Goal: Find specific page/section: Find specific page/section

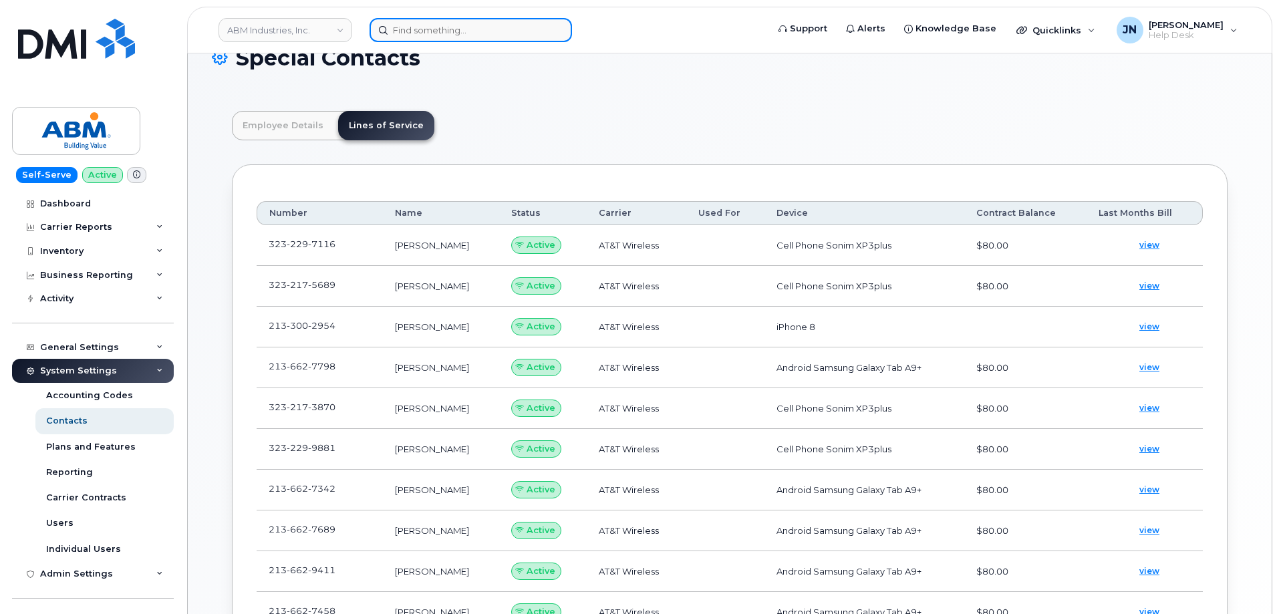
scroll to position [39, 0]
click at [435, 35] on input at bounding box center [471, 30] width 202 height 24
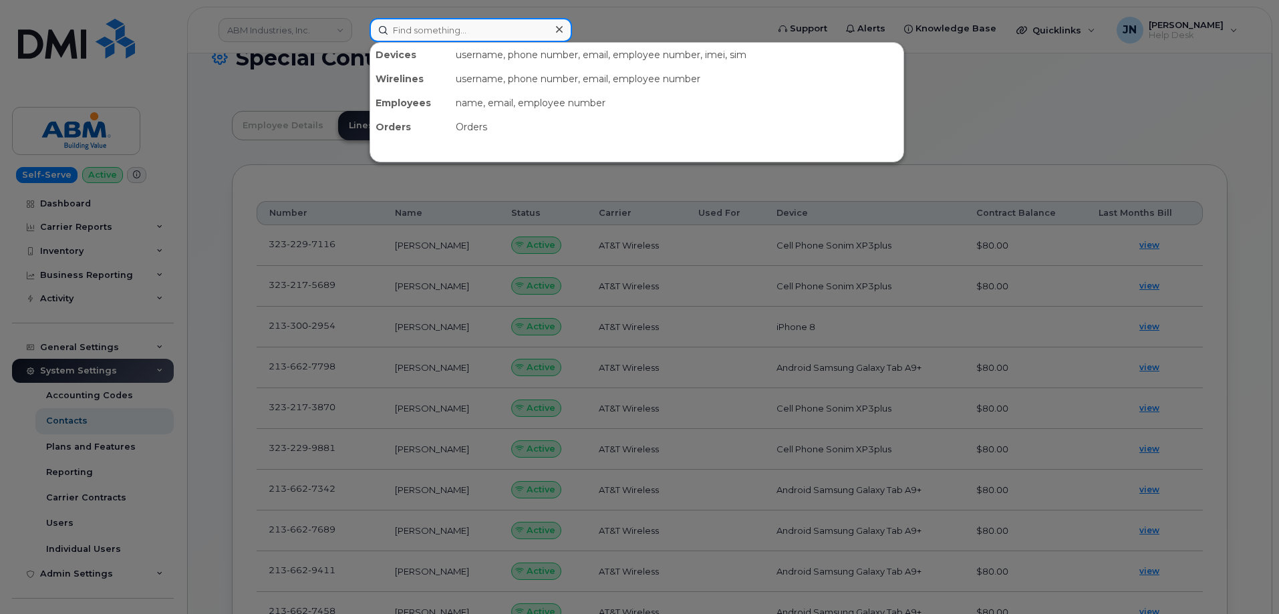
paste input "8153268228"
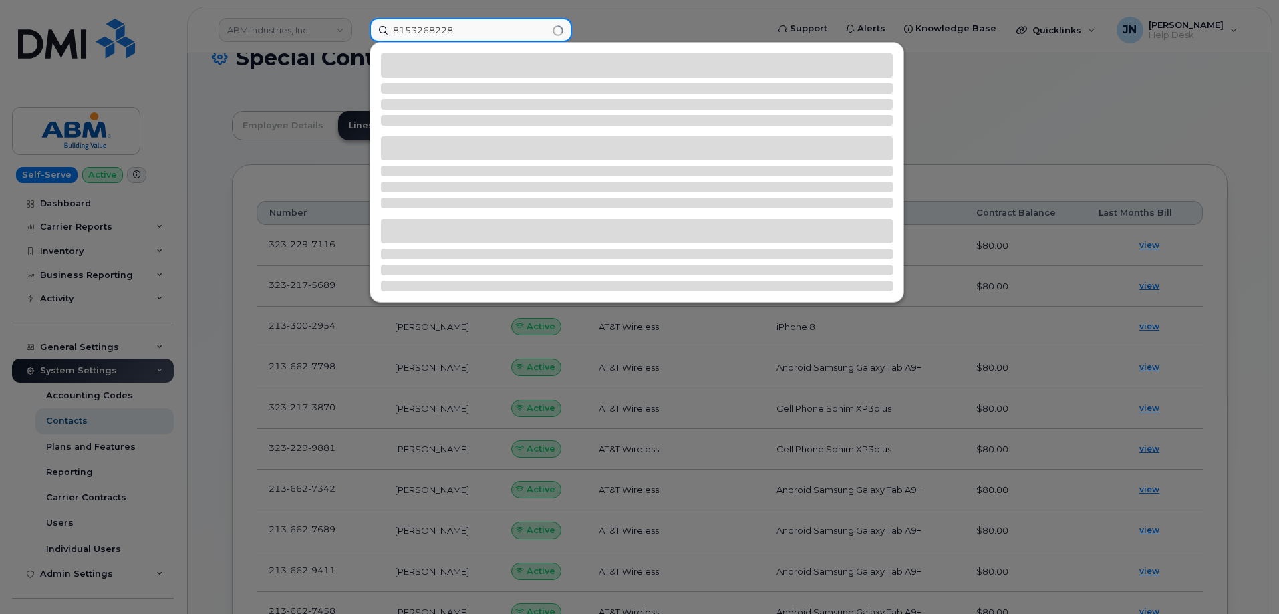
type input "8153268228"
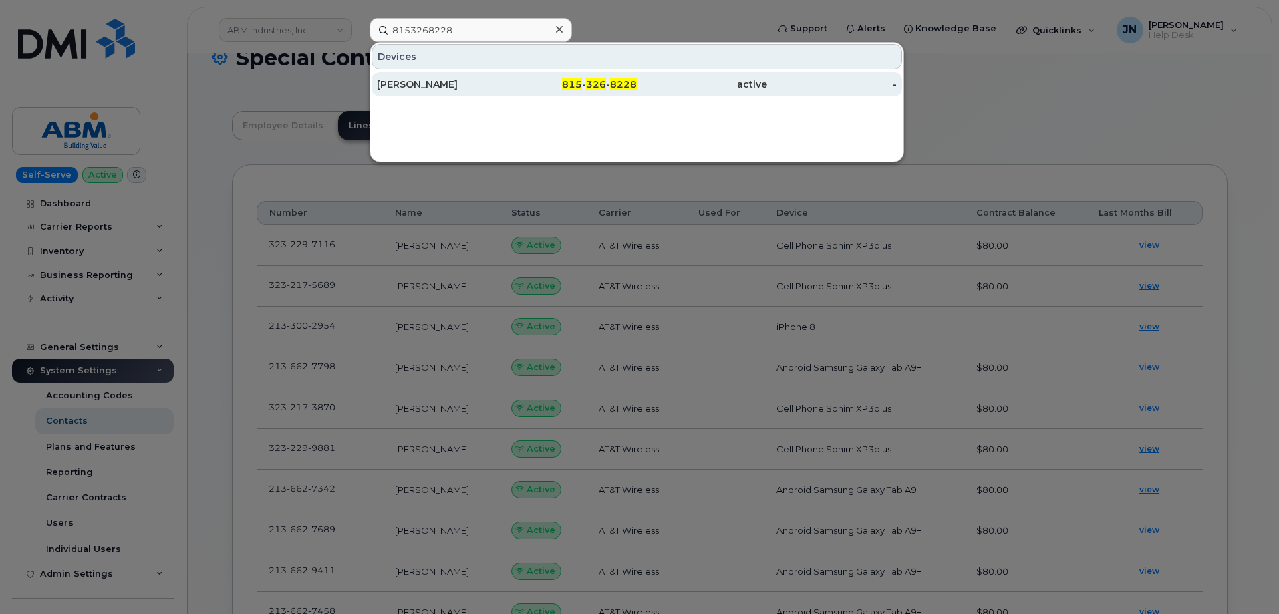
click at [454, 88] on div "[PERSON_NAME]" at bounding box center [442, 84] width 130 height 13
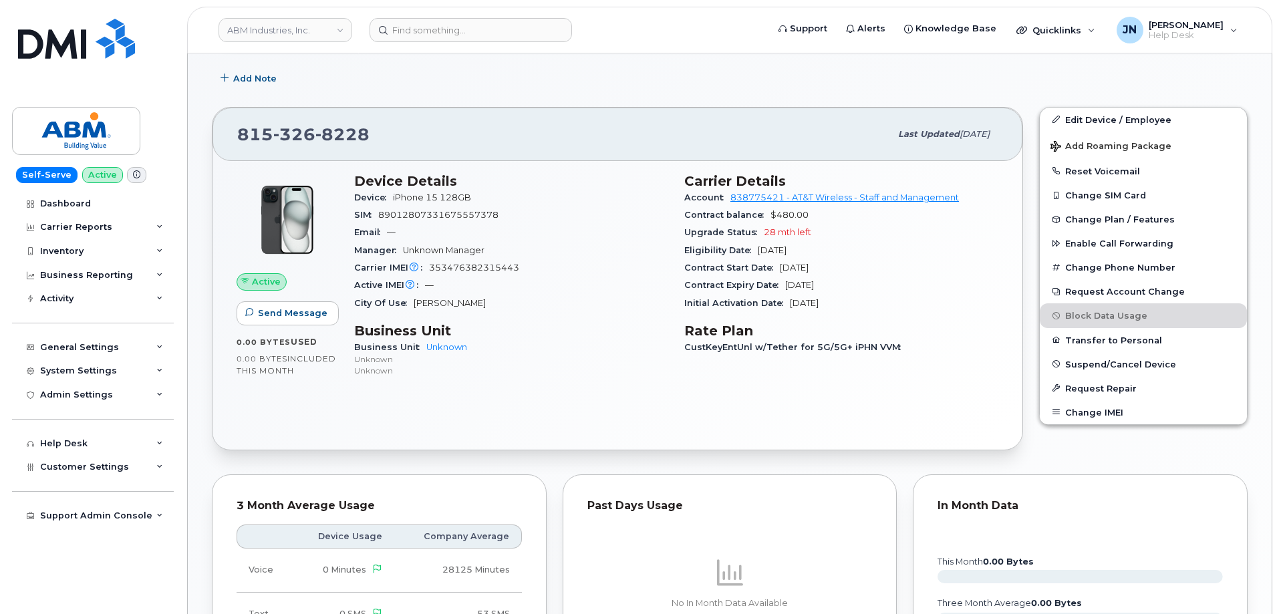
scroll to position [275, 0]
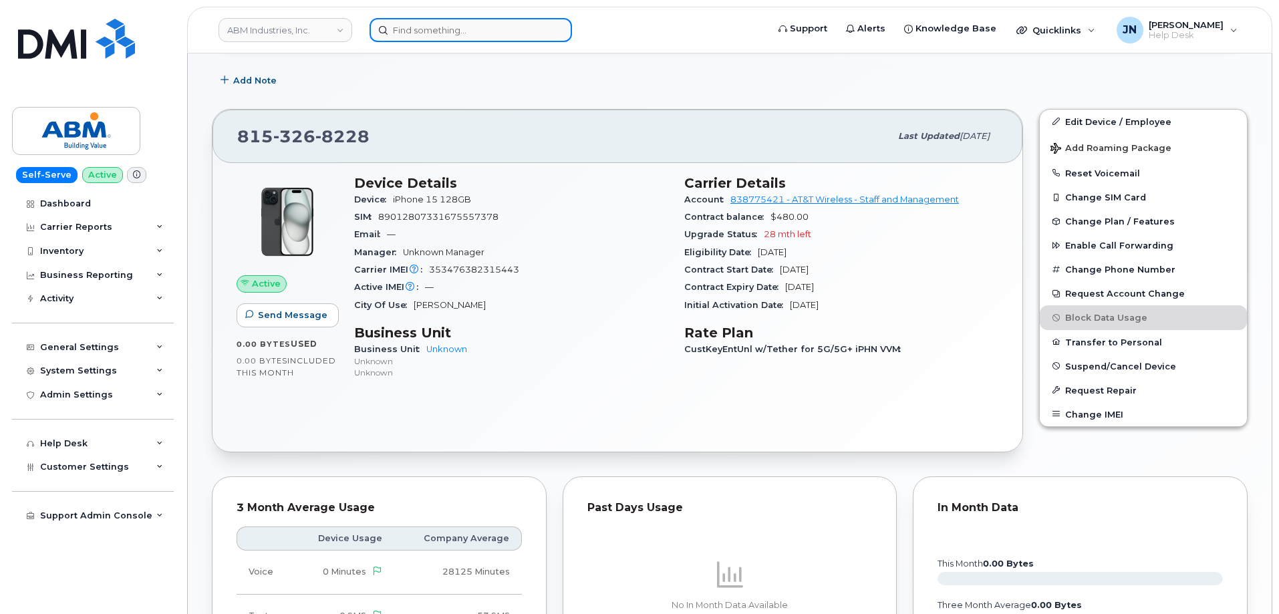
click at [451, 24] on input at bounding box center [471, 30] width 202 height 24
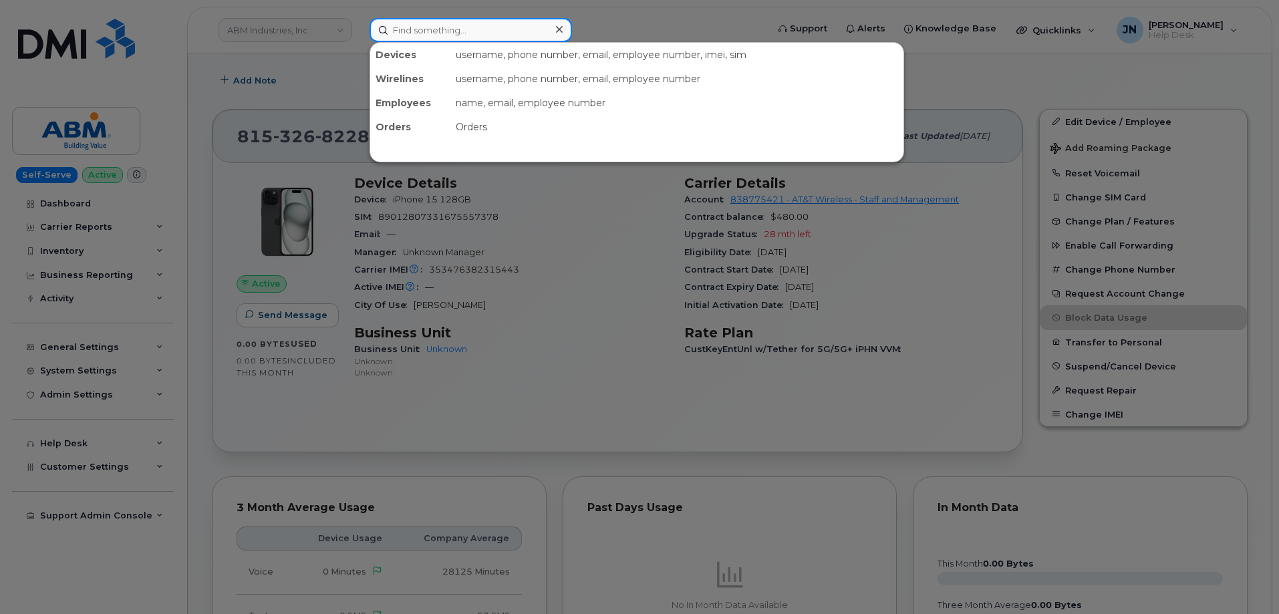
paste input "7044972093"
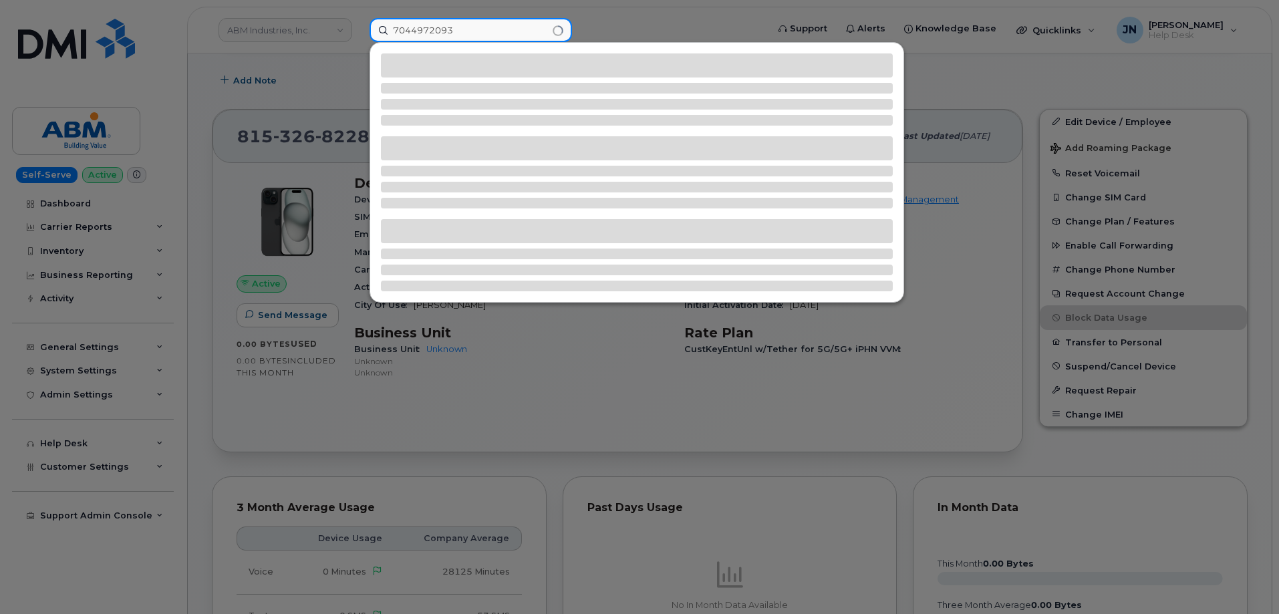
type input "7044972093"
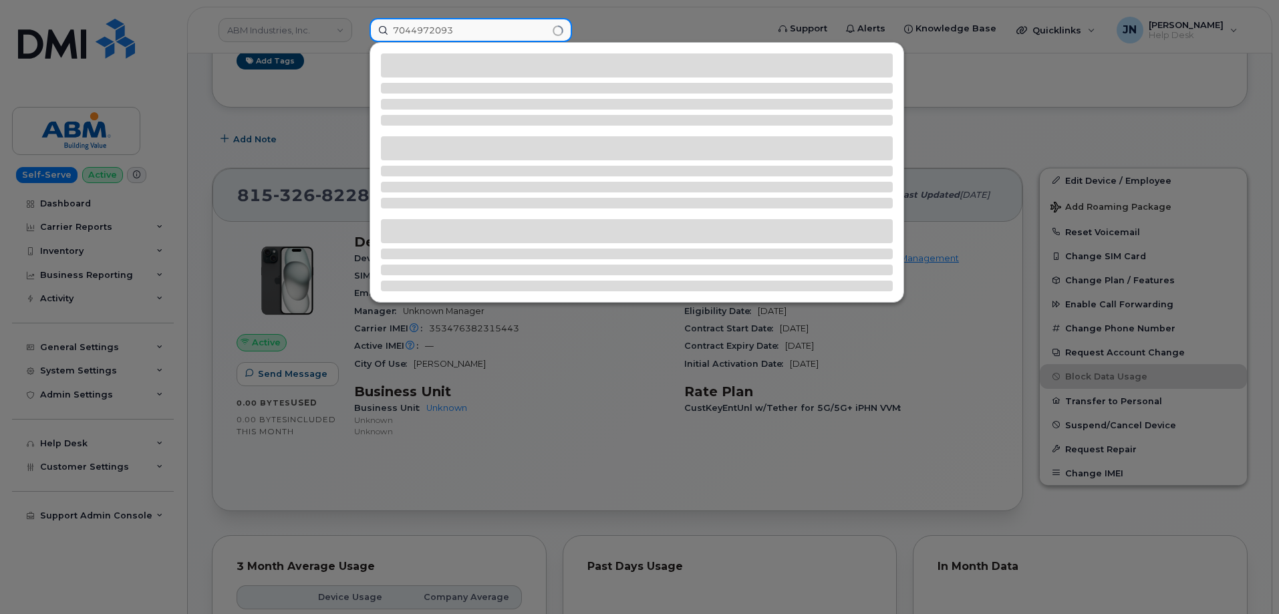
scroll to position [186, 0]
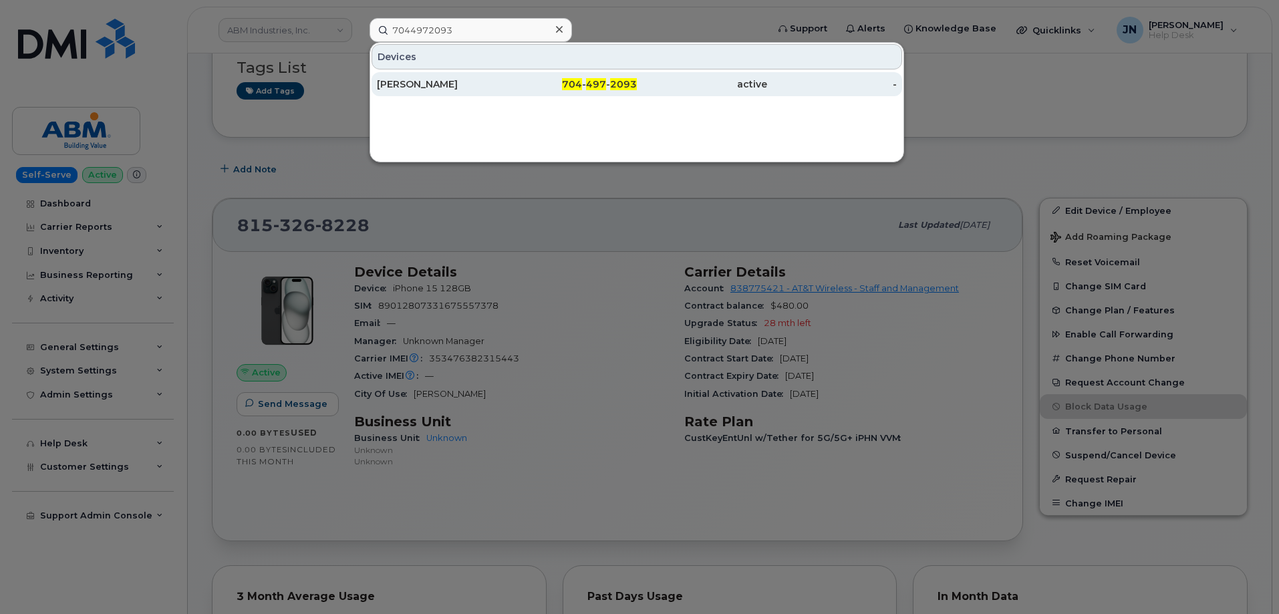
click at [428, 84] on div "ROBERT BANKS" at bounding box center [442, 84] width 130 height 13
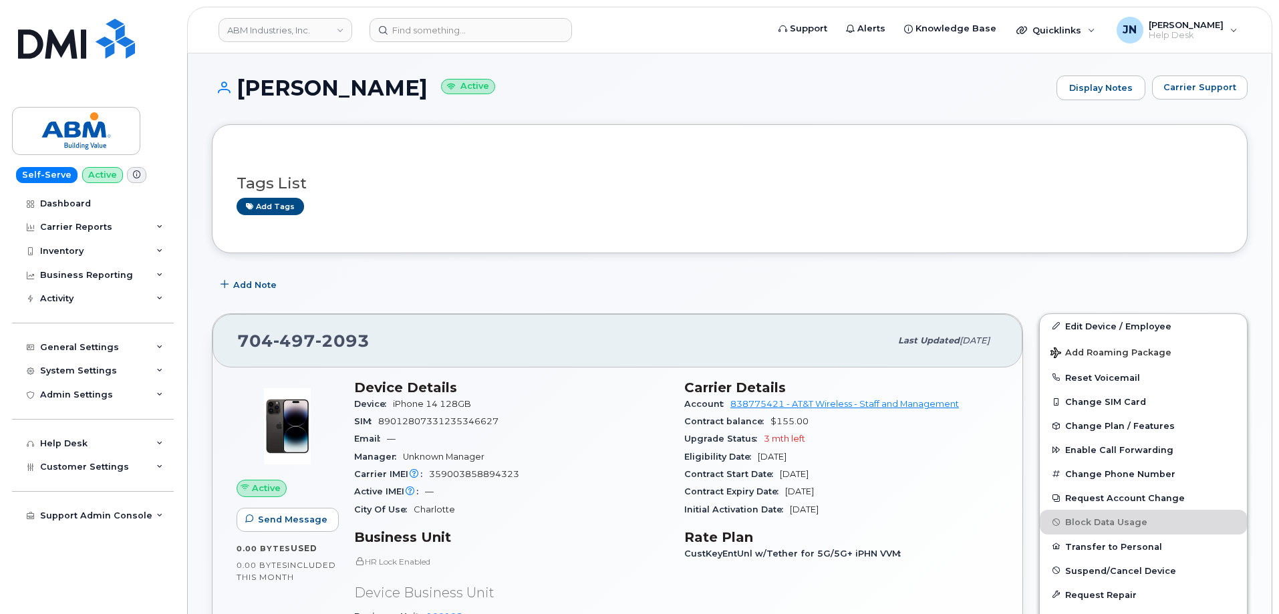
scroll to position [178, 0]
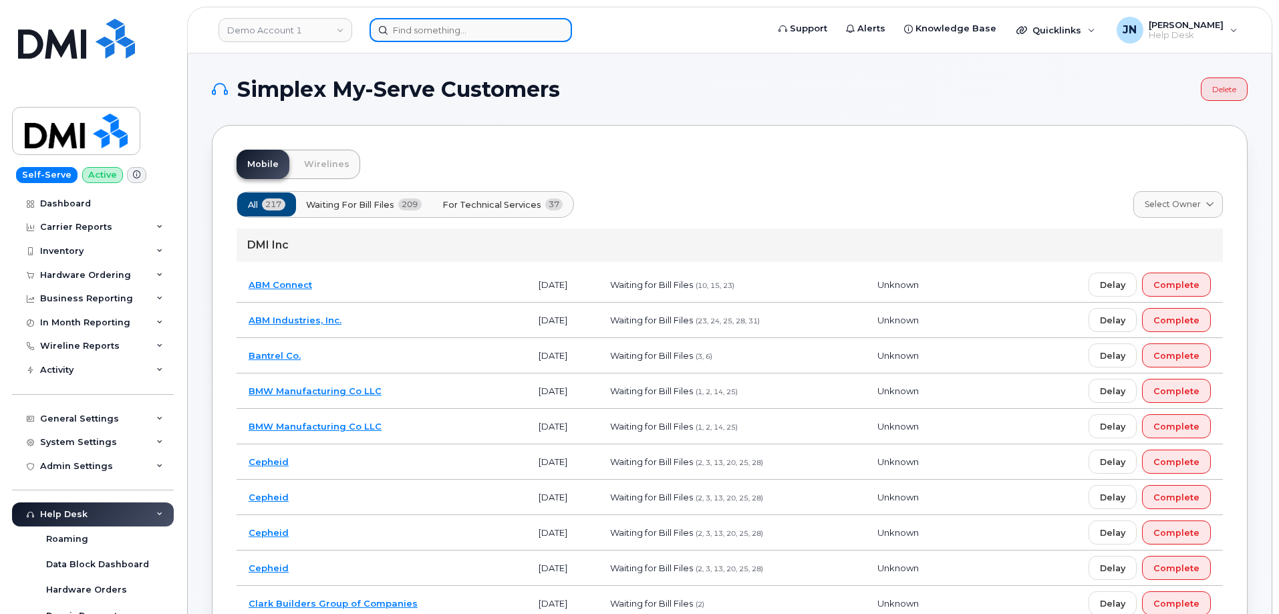
click at [400, 31] on input at bounding box center [471, 30] width 202 height 24
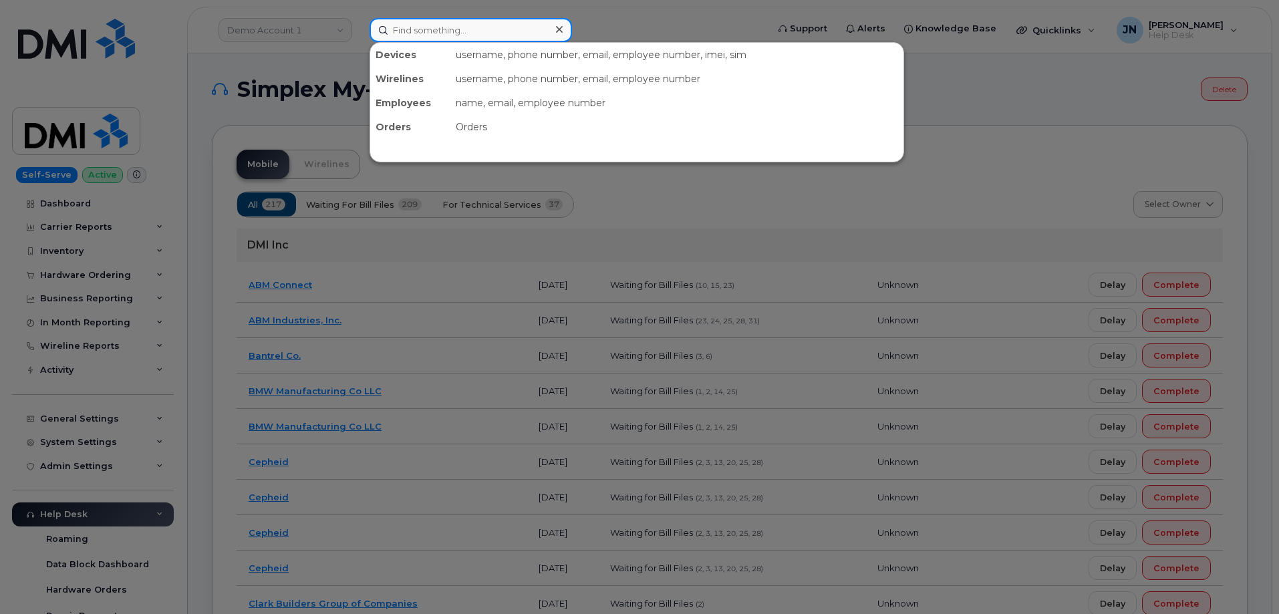
paste input "206.658.3709"
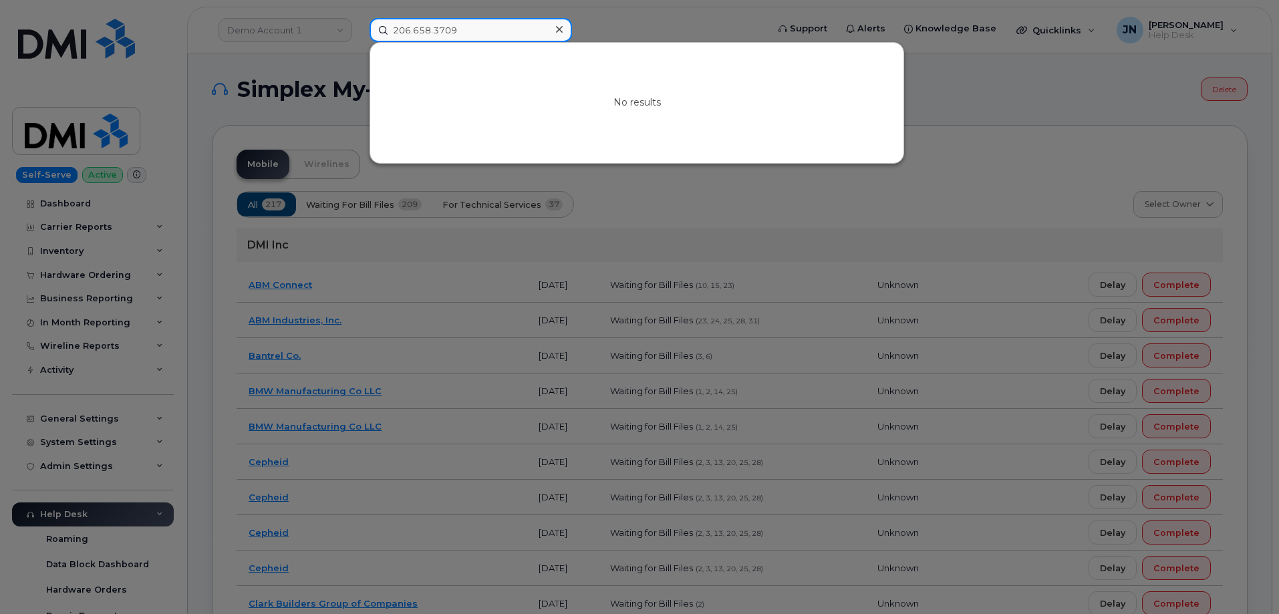
click at [414, 28] on input "206.658.3709" at bounding box center [471, 30] width 202 height 24
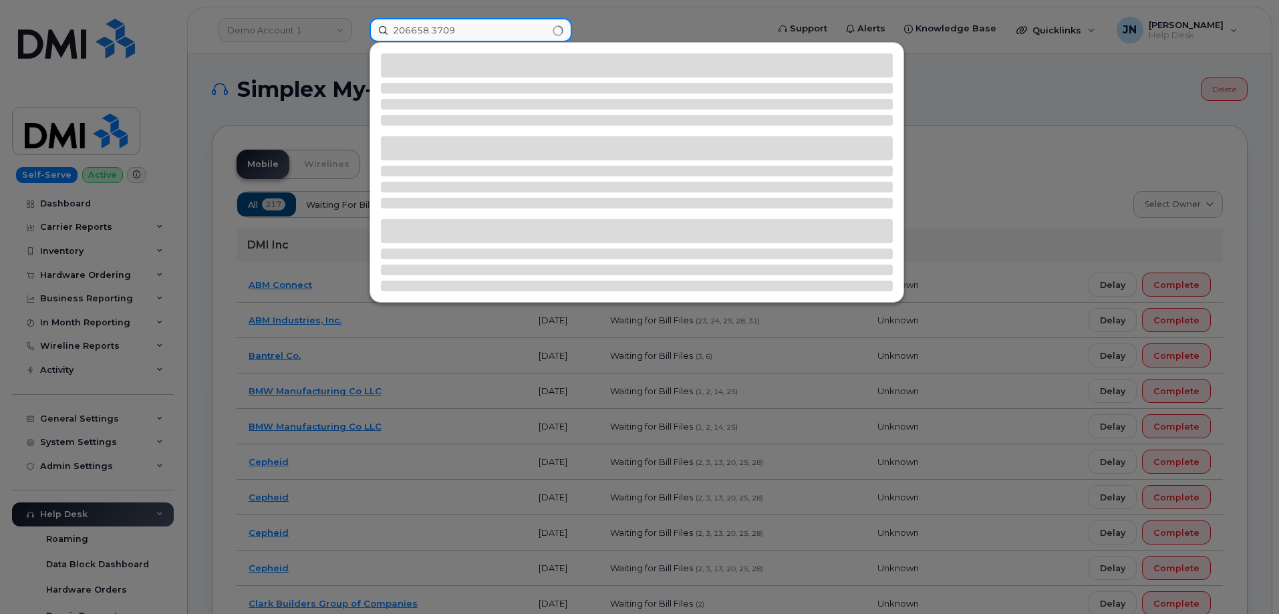
click at [432, 29] on input "206658.3709" at bounding box center [471, 30] width 202 height 24
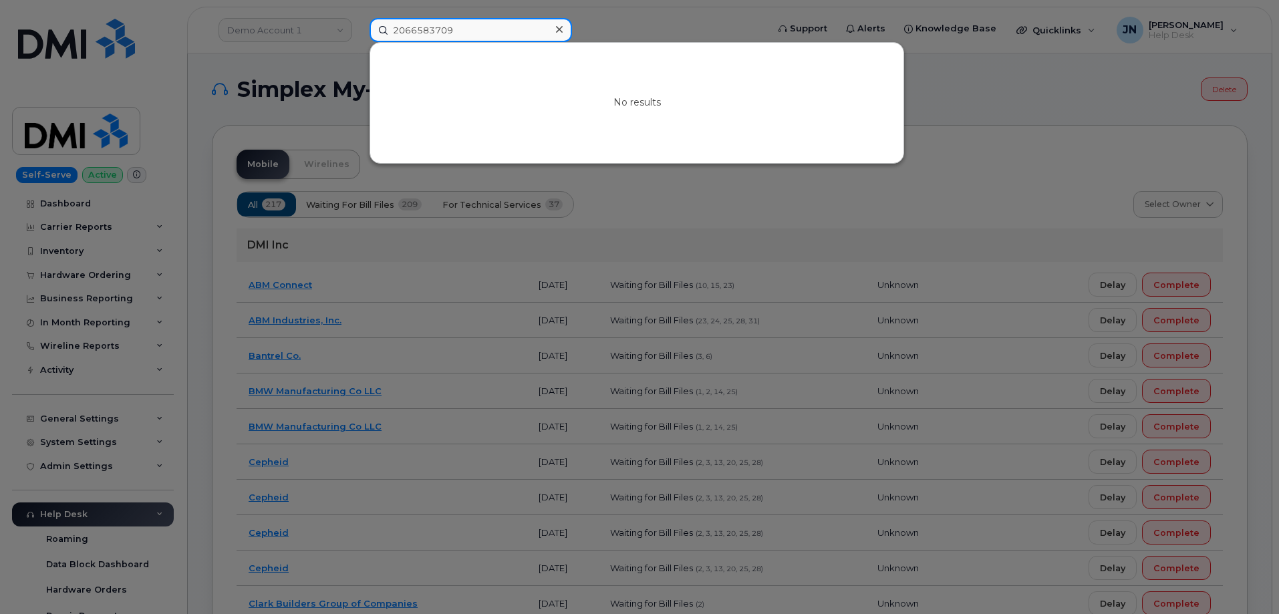
type input "2066583709"
